Goal: Transaction & Acquisition: Purchase product/service

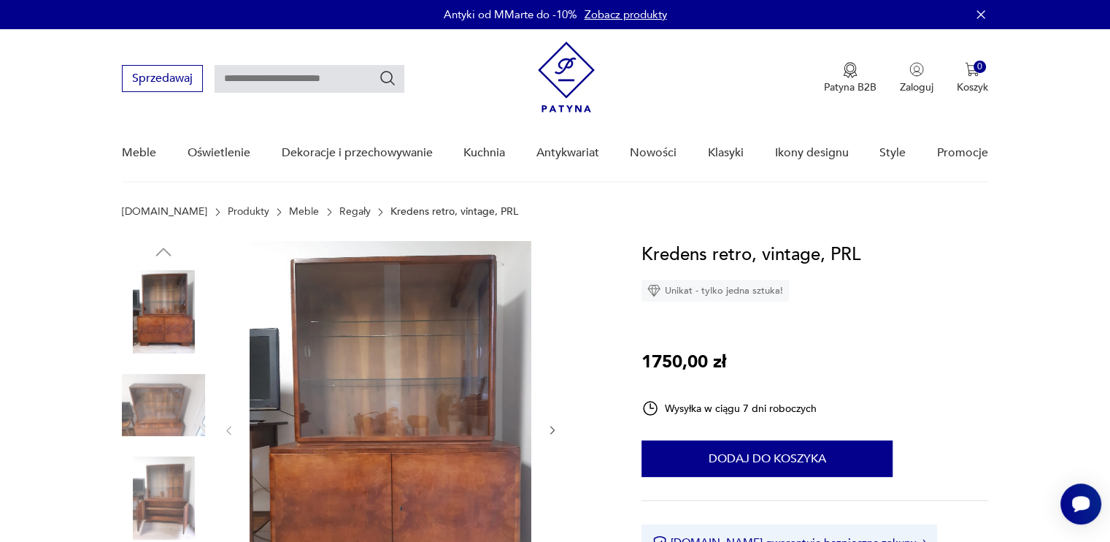
click at [289, 212] on link "Meble" at bounding box center [304, 212] width 30 height 12
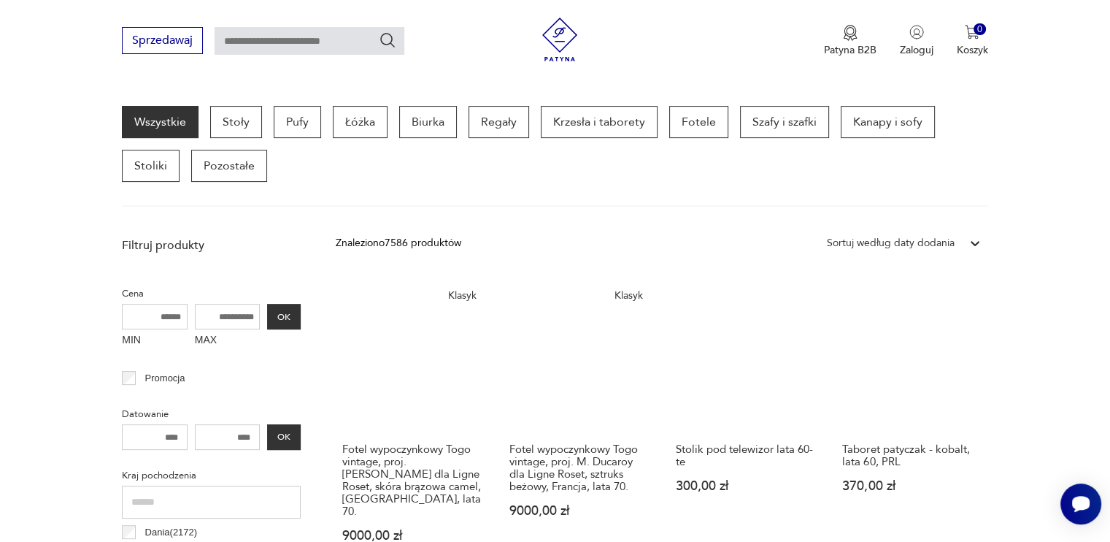
scroll to position [342, 0]
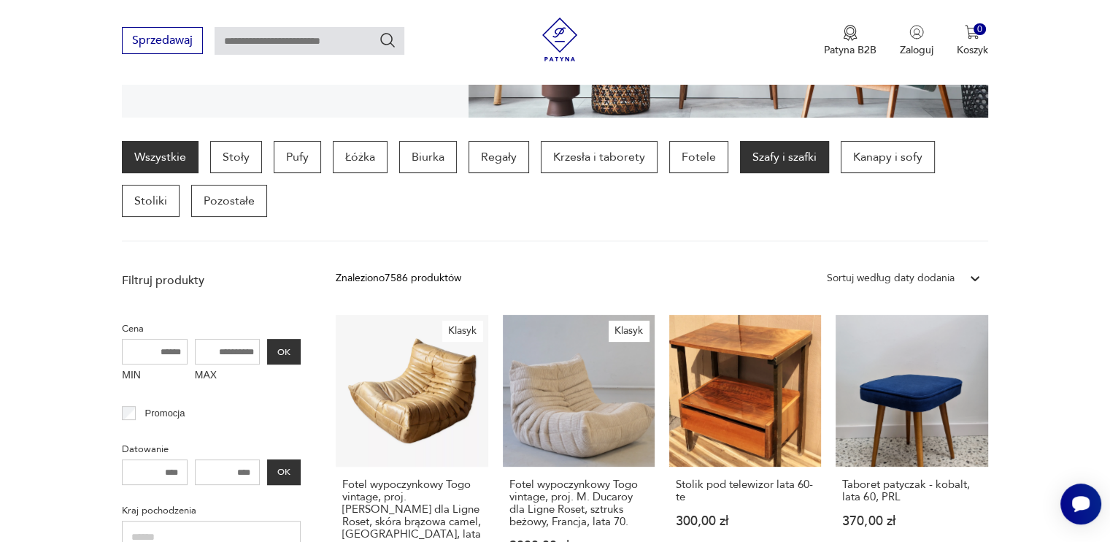
click at [756, 157] on p "Szafy i szafki" at bounding box center [784, 157] width 89 height 32
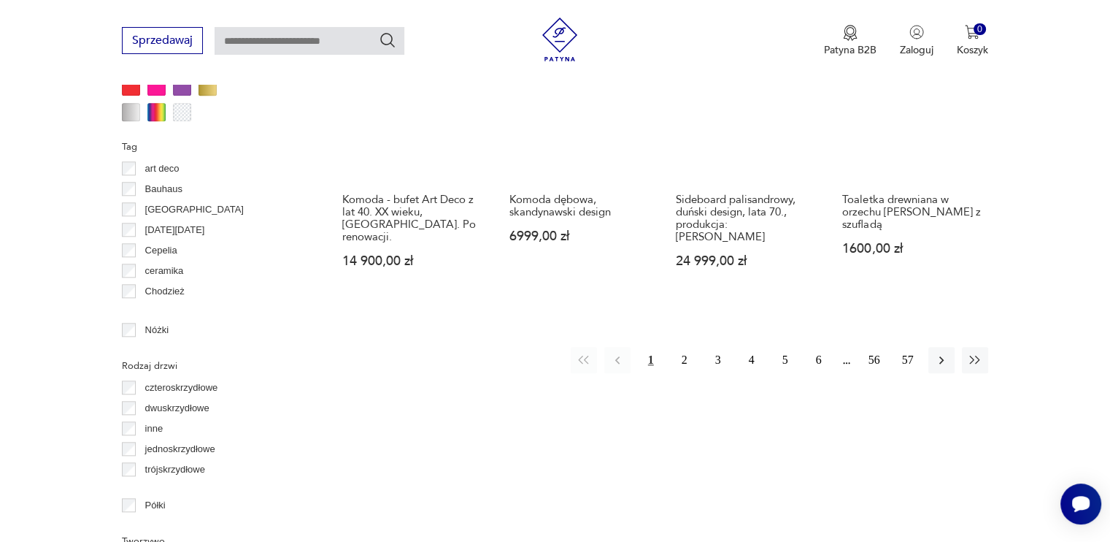
scroll to position [1497, 0]
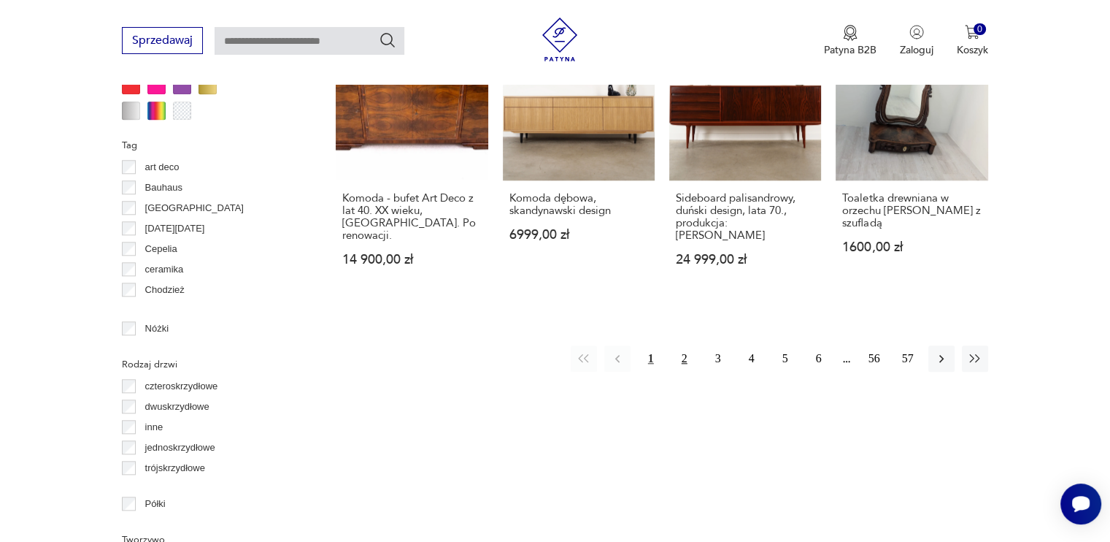
click at [683, 345] on button "2" at bounding box center [685, 358] width 26 height 26
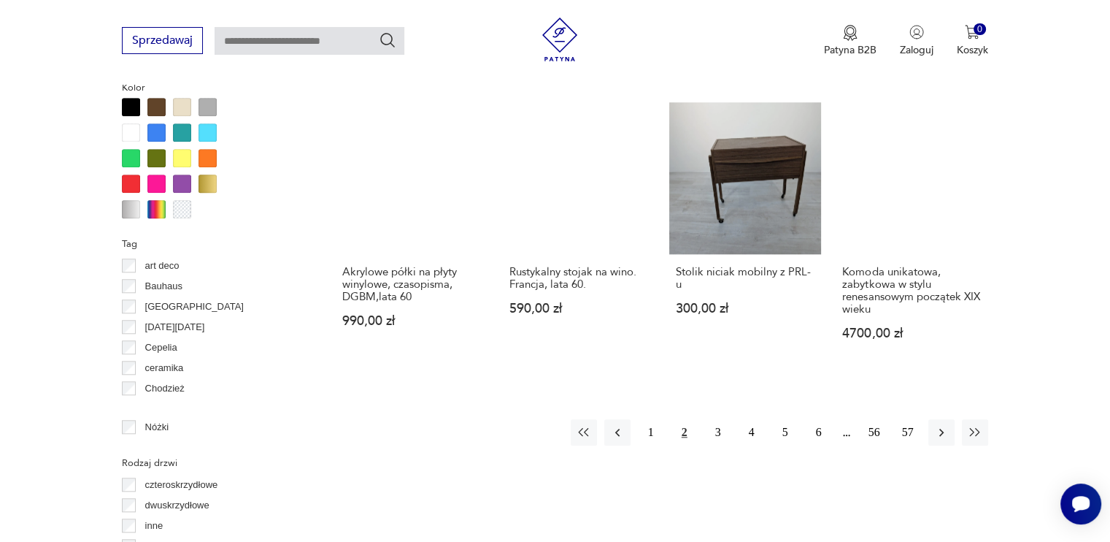
scroll to position [1555, 0]
